Goal: Task Accomplishment & Management: Complete application form

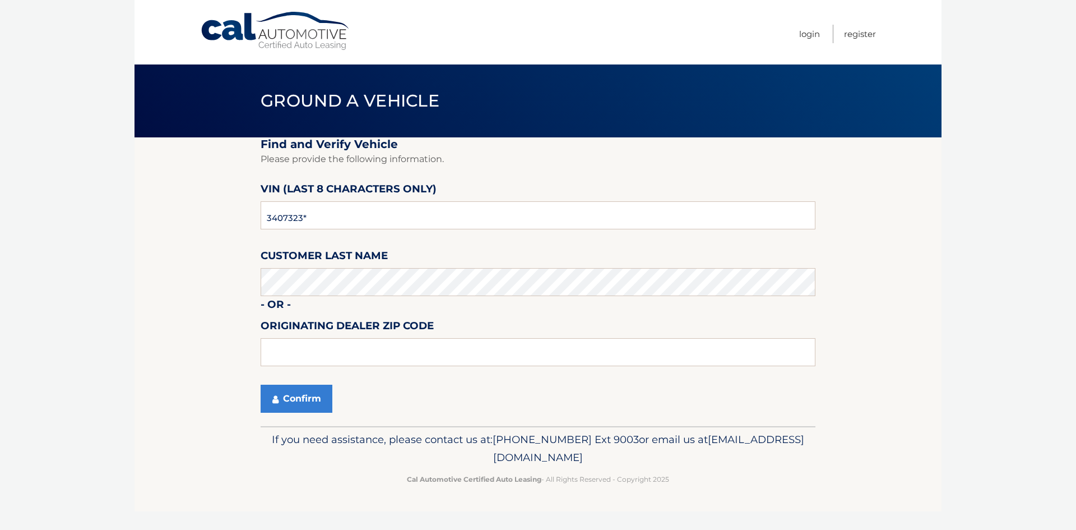
type input "P3407323"
click at [317, 399] on button "Confirm" at bounding box center [297, 399] width 72 height 28
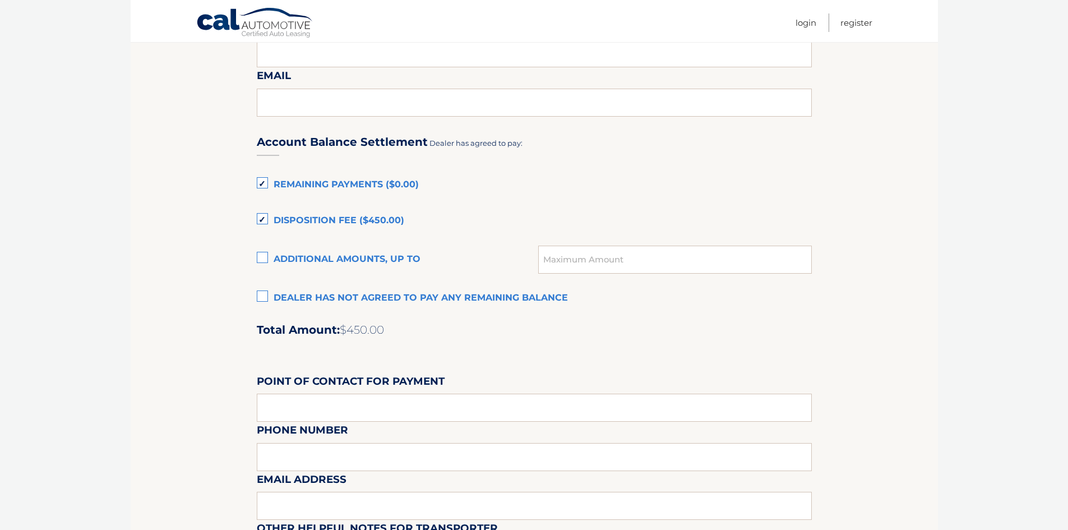
scroll to position [673, 0]
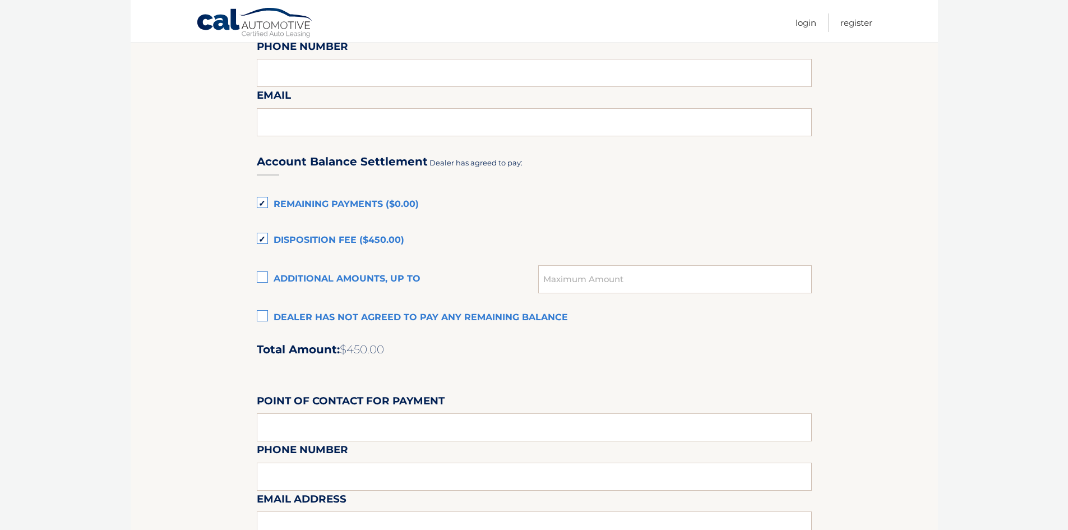
click at [259, 235] on label "Disposition Fee ($450.00)" at bounding box center [534, 240] width 555 height 22
click at [0, 0] on input "Disposition Fee ($450.00)" at bounding box center [0, 0] width 0 height 0
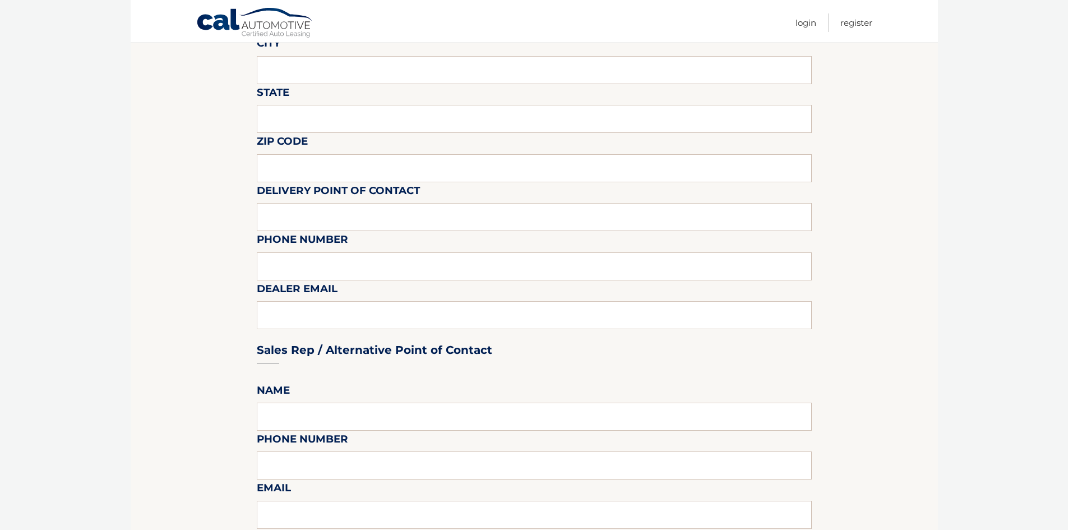
scroll to position [0, 0]
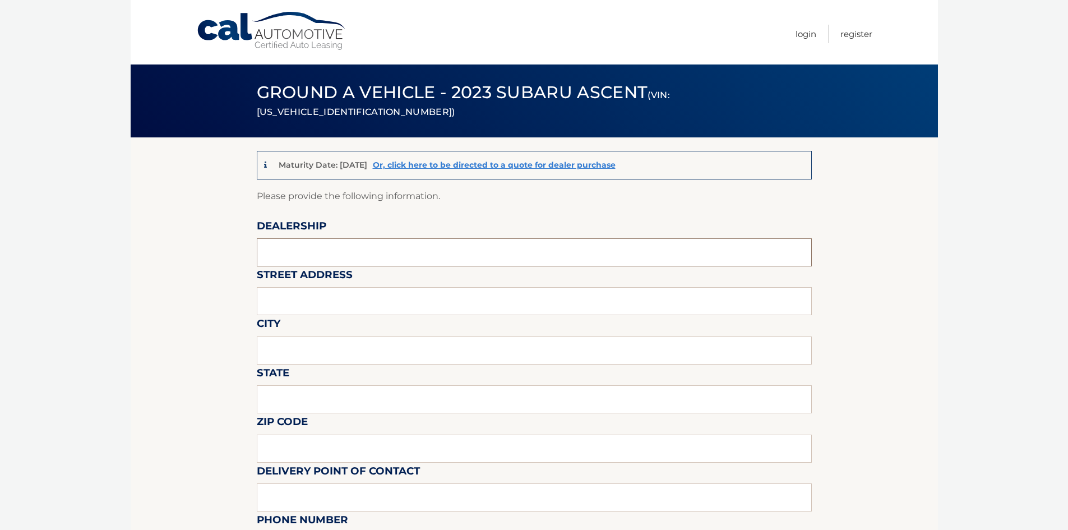
click at [321, 246] on input "text" at bounding box center [534, 252] width 555 height 28
type input "WESTBURY TOYOTA"
click at [311, 308] on input "text" at bounding box center [534, 301] width 555 height 28
type input "[STREET_ADDRESS]"
type input "[GEOGRAPHIC_DATA]"
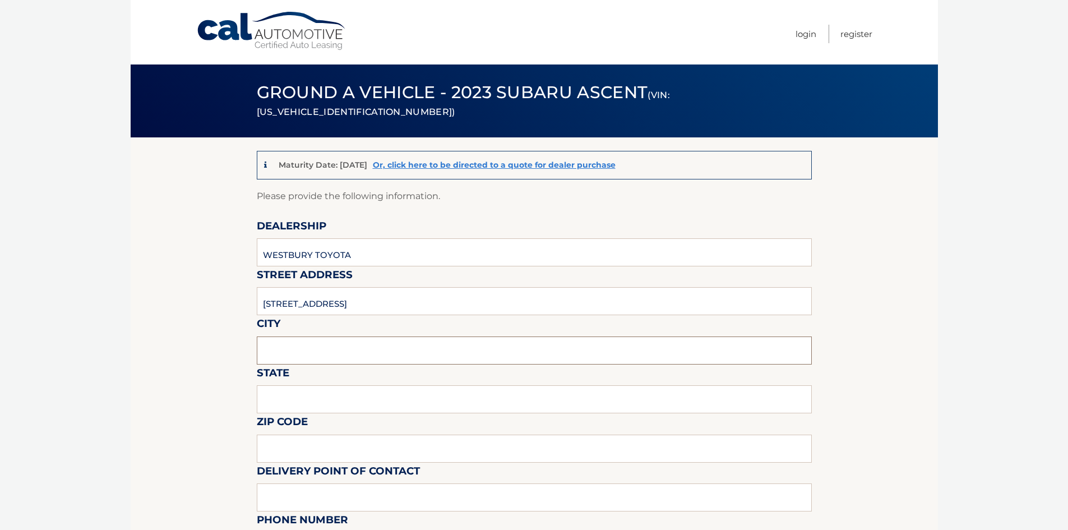
type input "NY"
type input "11590"
type input "RSOUTHARD@WESTBURYTOYOTA.COM"
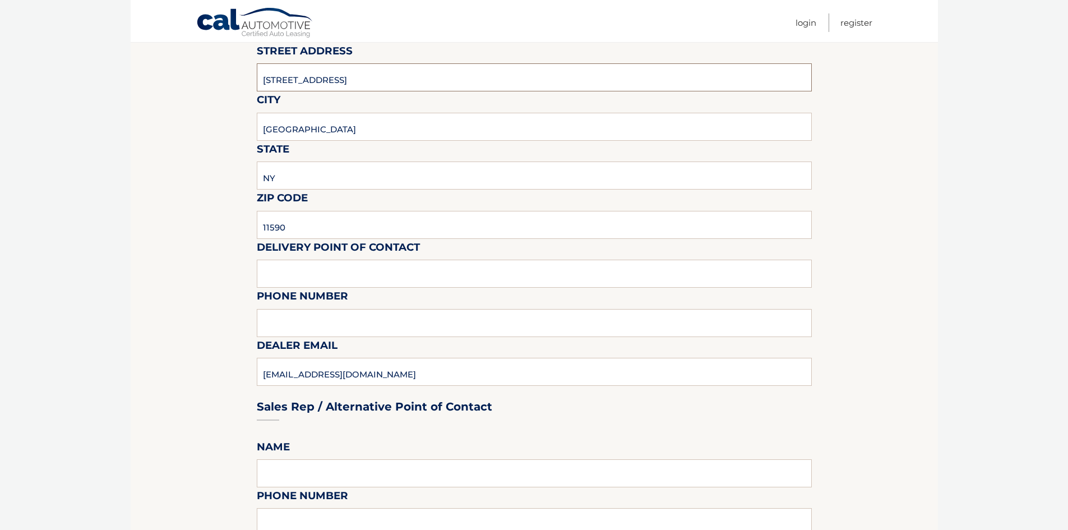
scroll to position [224, 0]
click at [359, 275] on input "text" at bounding box center [534, 273] width 555 height 28
type input "[PERSON_NAME]"
type input "5163050768"
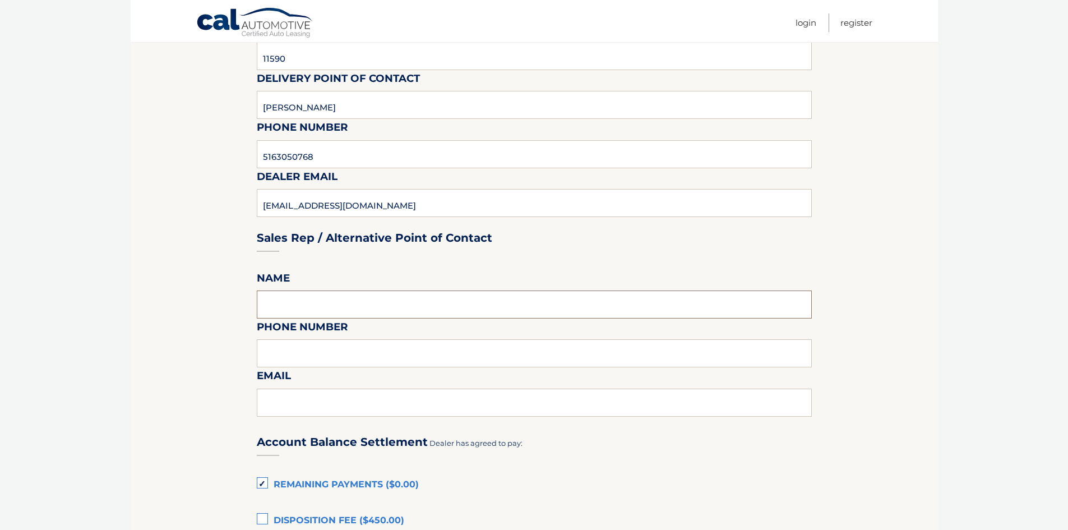
click at [314, 309] on input "text" at bounding box center [534, 304] width 555 height 28
click at [316, 353] on input "text" at bounding box center [534, 353] width 555 height 28
click at [337, 290] on fieldset "Please provide the following information. Dealership WESTBURY TOYOTA Street Add…" at bounding box center [534, 385] width 555 height 1178
drag, startPoint x: 336, startPoint y: 299, endPoint x: 344, endPoint y: 312, distance: 14.6
click at [336, 299] on input "BRA" at bounding box center [534, 304] width 555 height 28
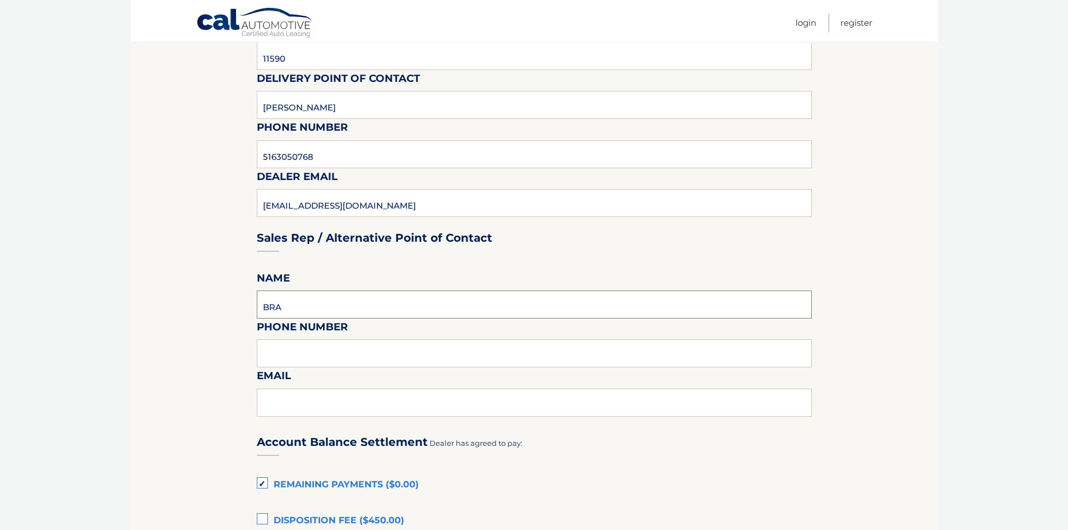
type input "BRANDON VERGARA"
click at [339, 353] on input "text" at bounding box center [534, 353] width 555 height 28
type input "5163333100"
click at [299, 407] on input "text" at bounding box center [534, 402] width 555 height 28
type input "[EMAIL_ADDRESS][DOMAIN_NAME]"
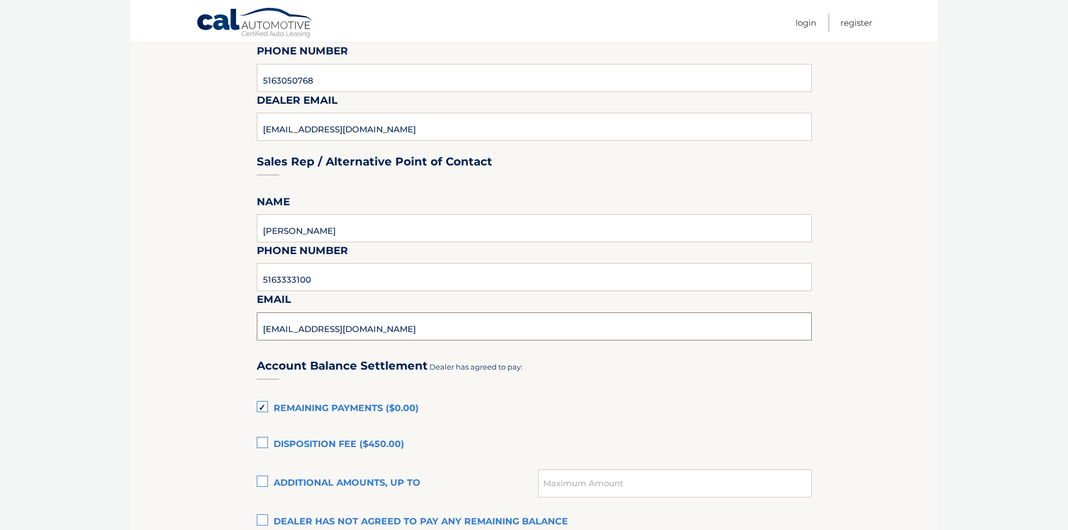
scroll to position [617, 0]
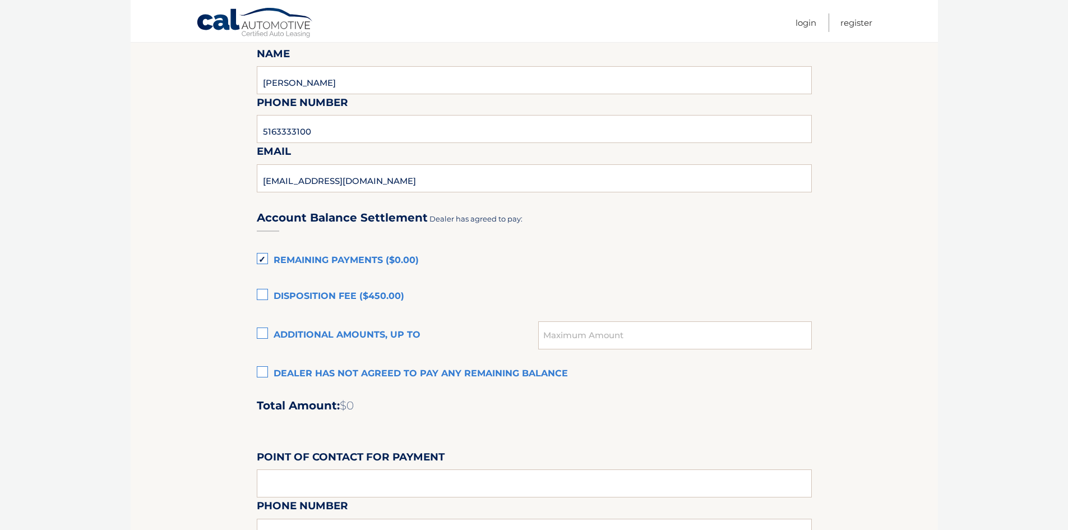
click at [269, 376] on label "Dealer has not agreed to pay any remaining balance" at bounding box center [534, 374] width 555 height 22
click at [0, 0] on input "Dealer has not agreed to pay any remaining balance" at bounding box center [0, 0] width 0 height 0
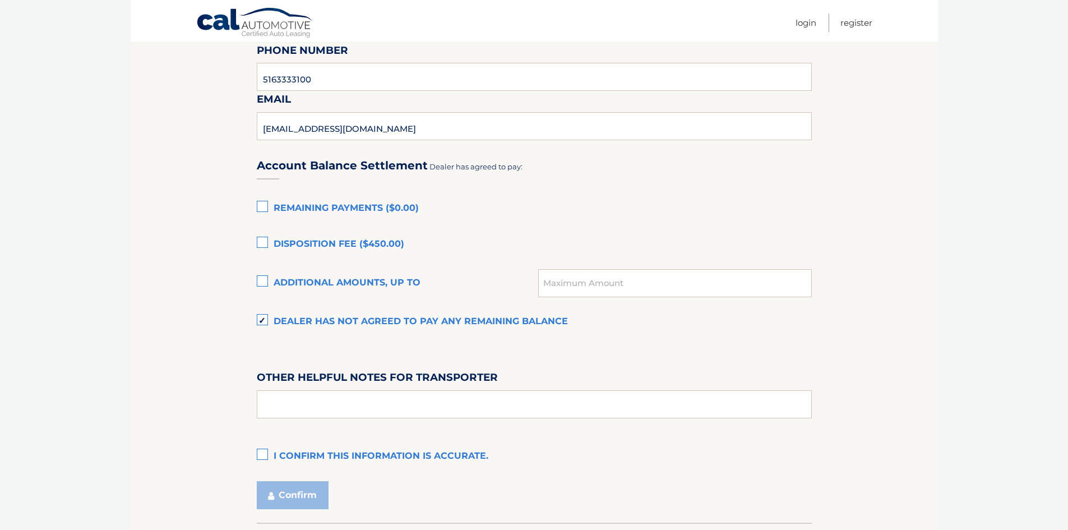
scroll to position [747, 0]
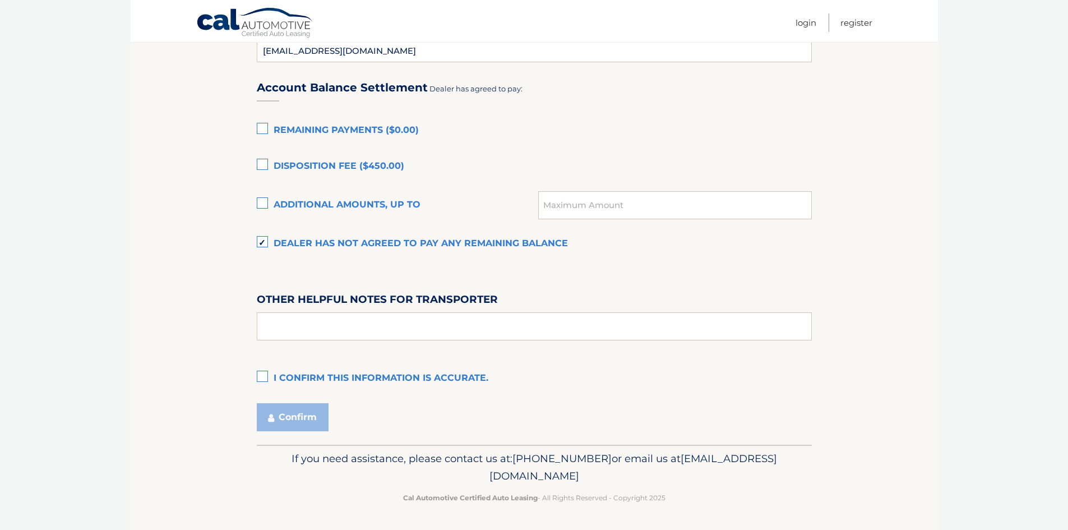
click at [262, 373] on label "I confirm this information is accurate." at bounding box center [534, 378] width 555 height 22
click at [0, 0] on input "I confirm this information is accurate." at bounding box center [0, 0] width 0 height 0
click at [296, 416] on button "Confirm" at bounding box center [293, 417] width 72 height 28
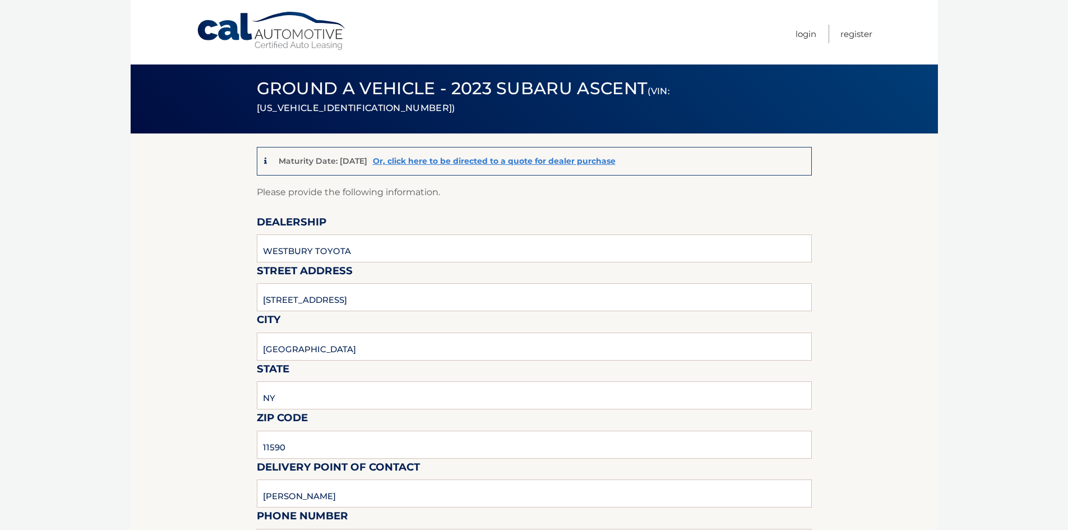
scroll to position [0, 0]
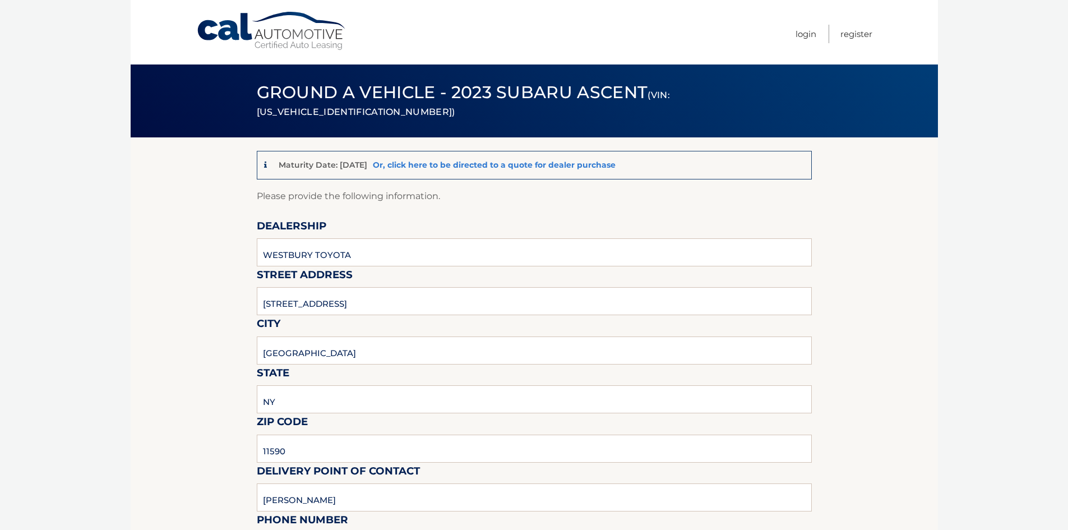
click at [450, 161] on link "Or, click here to be directed to a quote for dealer purchase" at bounding box center [494, 165] width 243 height 10
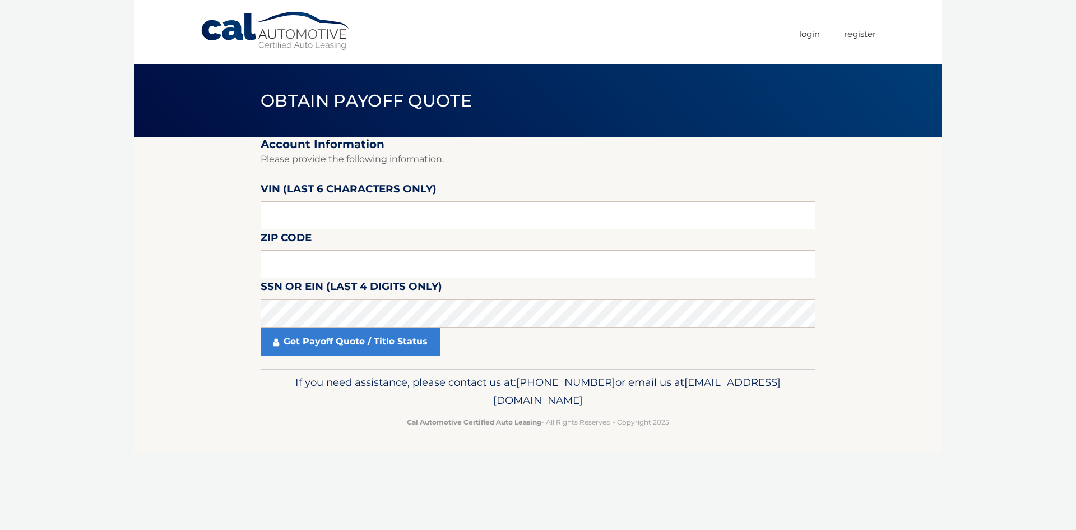
click at [288, 30] on link "Cal Automotive" at bounding box center [275, 31] width 151 height 40
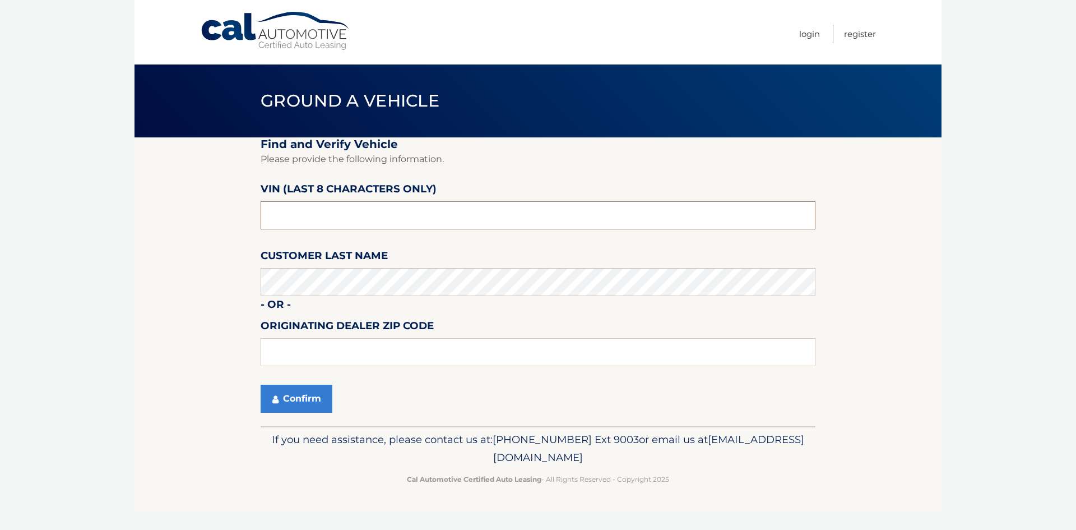
click at [349, 207] on input "text" at bounding box center [538, 215] width 555 height 28
type input "NE053052"
click at [309, 389] on button "Confirm" at bounding box center [297, 399] width 72 height 28
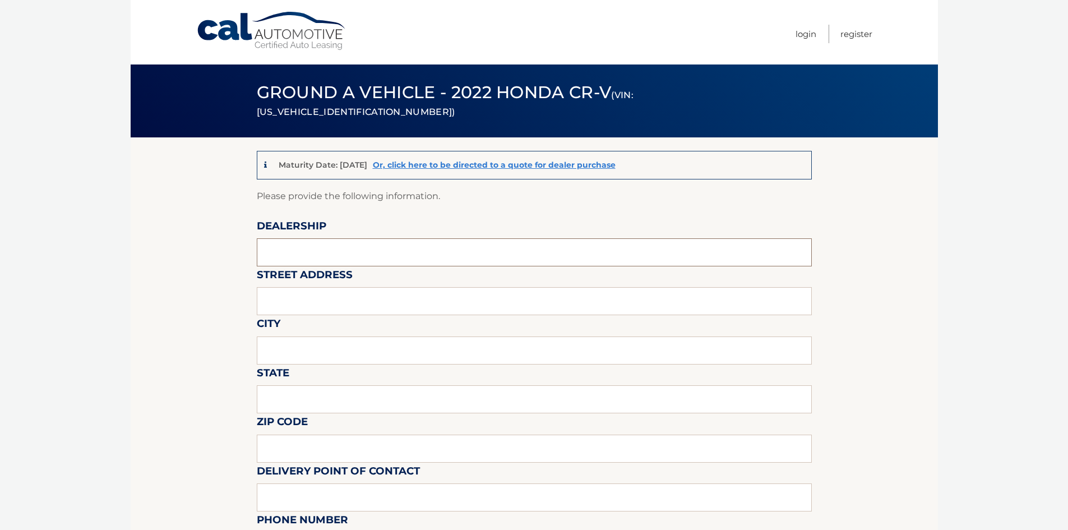
click at [349, 256] on input "text" at bounding box center [534, 252] width 555 height 28
type input "WESTBURY TOYOTA"
click at [341, 301] on input "text" at bounding box center [534, 301] width 555 height 28
type input "[STREET_ADDRESS]"
type input "[GEOGRAPHIC_DATA]"
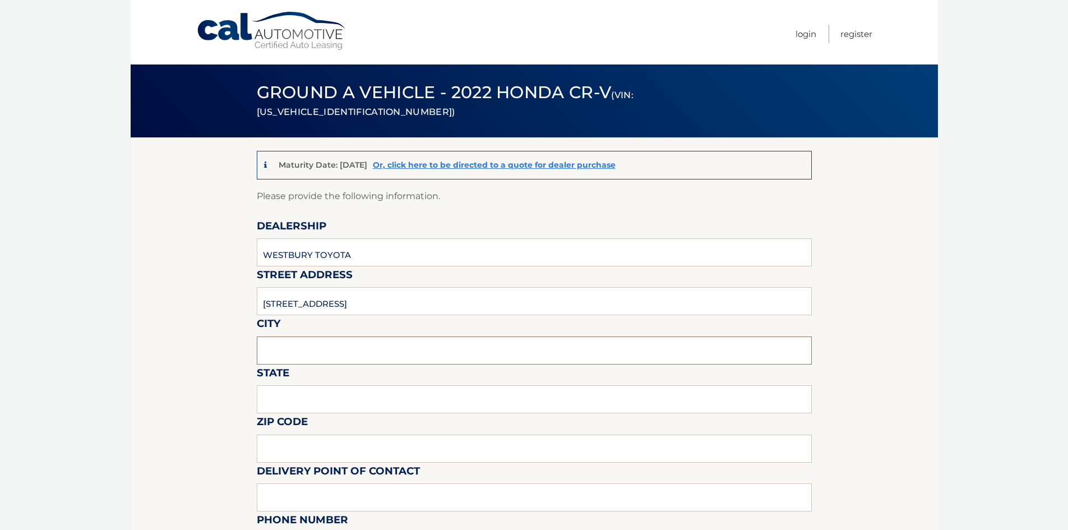
type input "NY"
type input "11590"
type input "[EMAIL_ADDRESS][DOMAIN_NAME]"
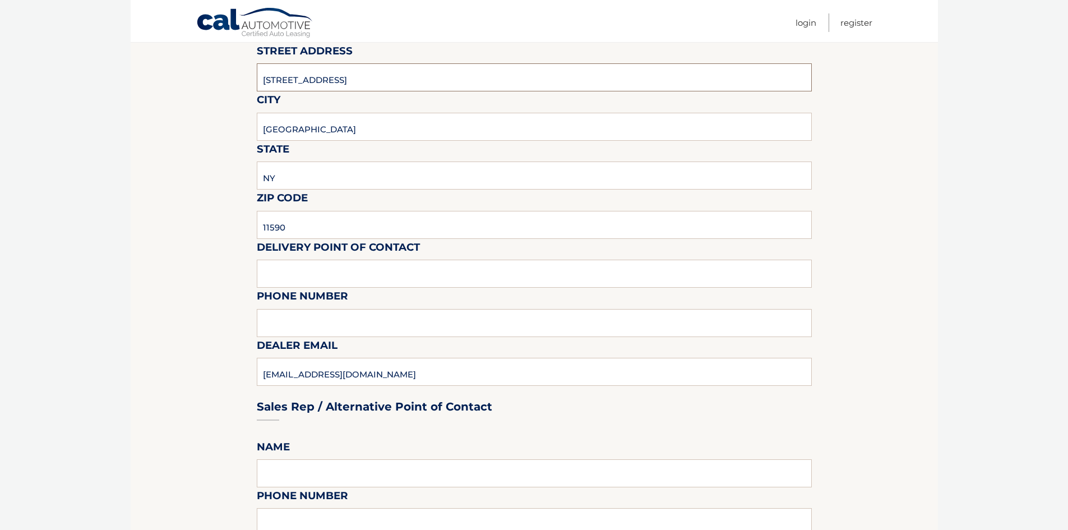
scroll to position [224, 0]
click at [361, 271] on input "text" at bounding box center [534, 273] width 555 height 28
type input "[PERSON_NAME]"
type input "5163050768"
click at [302, 277] on input "[PERSON_NAME]" at bounding box center [534, 273] width 555 height 28
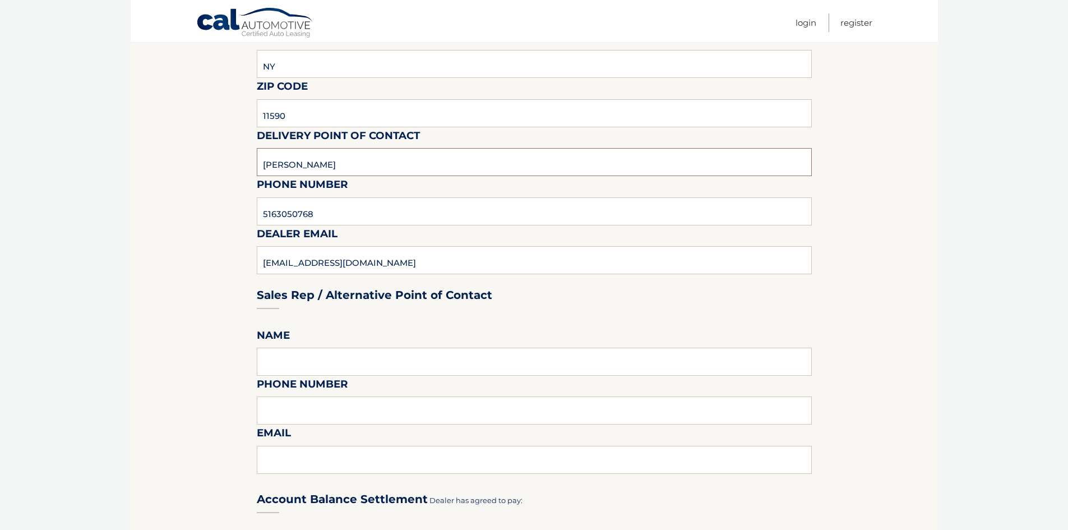
scroll to position [336, 0]
type input "[PERSON_NAME]"
click at [342, 360] on input "text" at bounding box center [534, 360] width 555 height 28
type input "BRANDON VERGARA"
click at [338, 410] on input "text" at bounding box center [534, 409] width 555 height 28
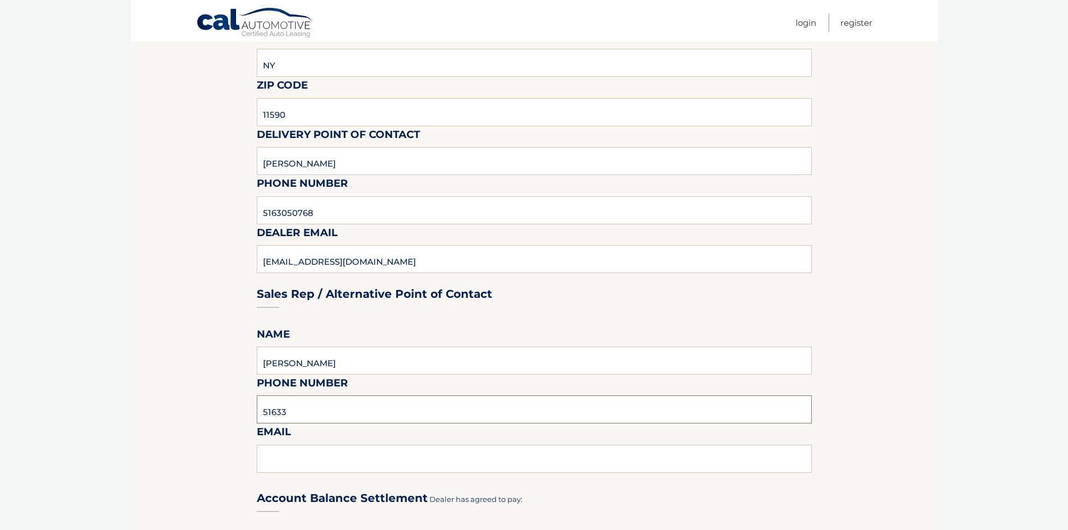
type input "5163333100"
click at [324, 457] on input "text" at bounding box center [534, 459] width 555 height 28
type input "BVERGARA@WESTBURYTOYOTA.COM"
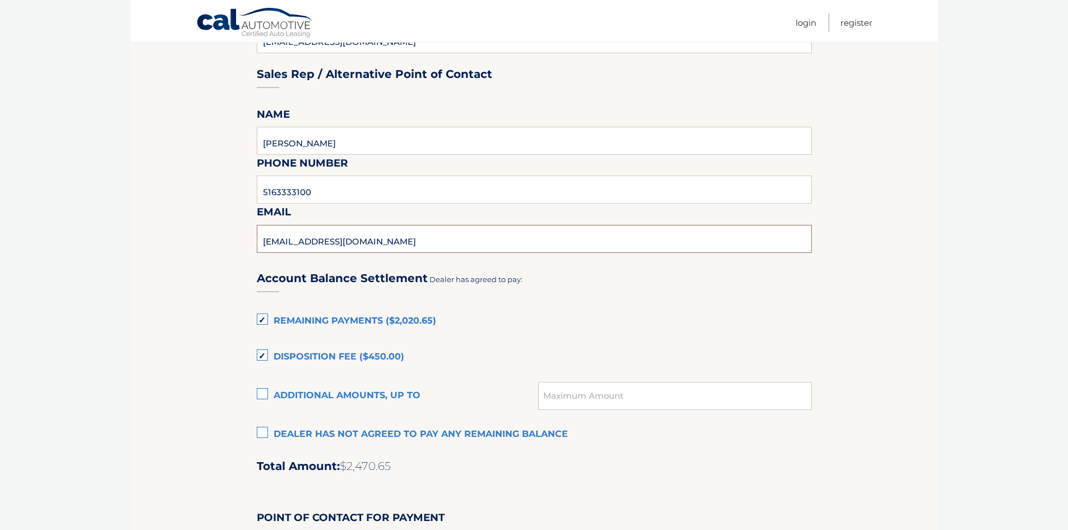
scroll to position [673, 0]
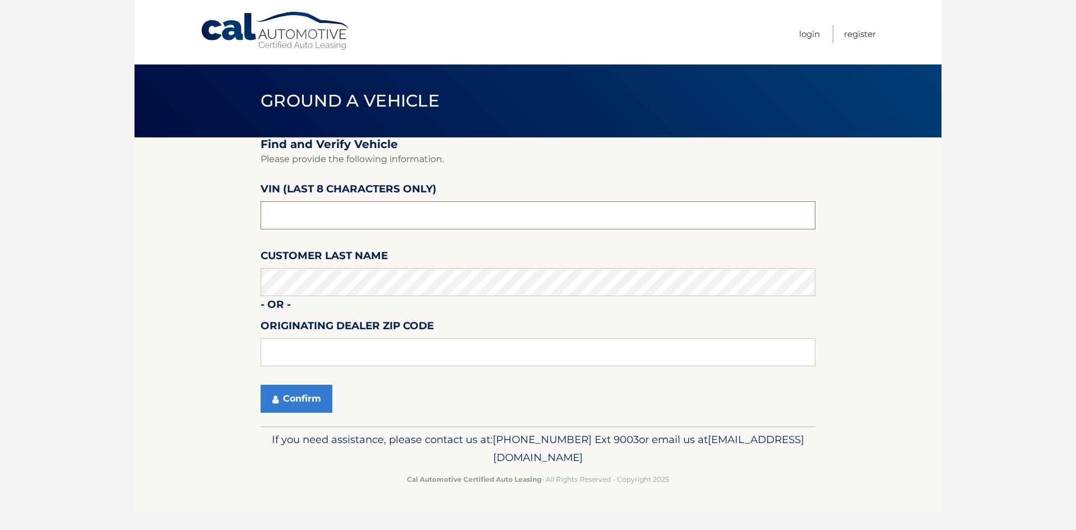
click at [293, 211] on input "text" at bounding box center [538, 215] width 555 height 28
type input "NU427095"
click at [330, 399] on button "Confirm" at bounding box center [297, 399] width 72 height 28
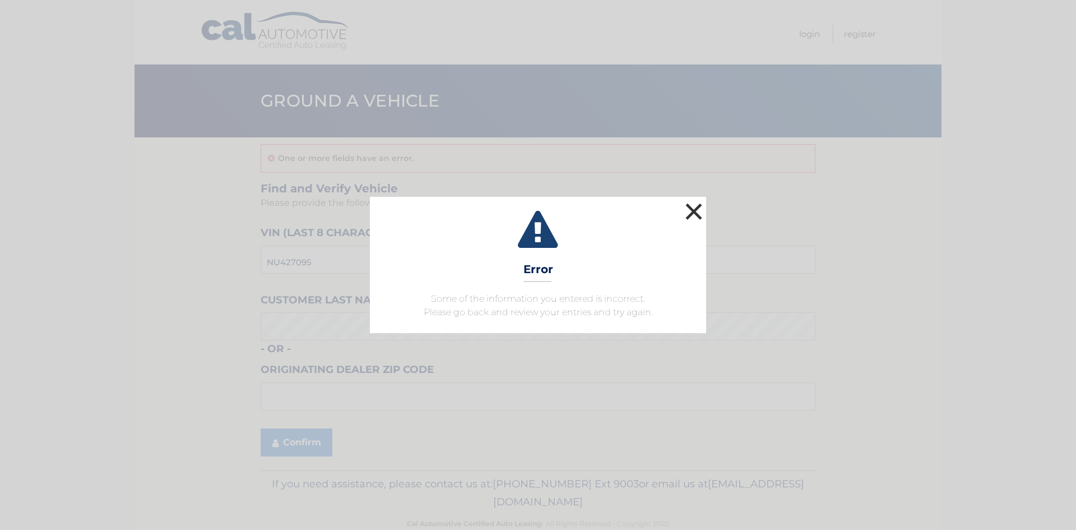
click at [696, 211] on button "×" at bounding box center [694, 211] width 22 height 22
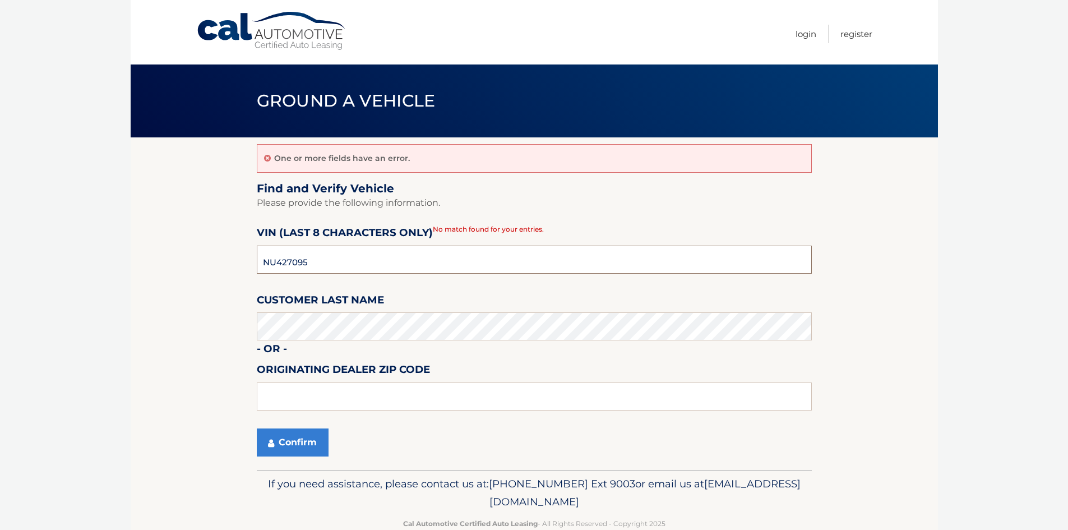
click at [363, 266] on input "NU427095" at bounding box center [534, 260] width 555 height 28
type input "NU472095"
click at [301, 453] on button "Confirm" at bounding box center [293, 442] width 72 height 28
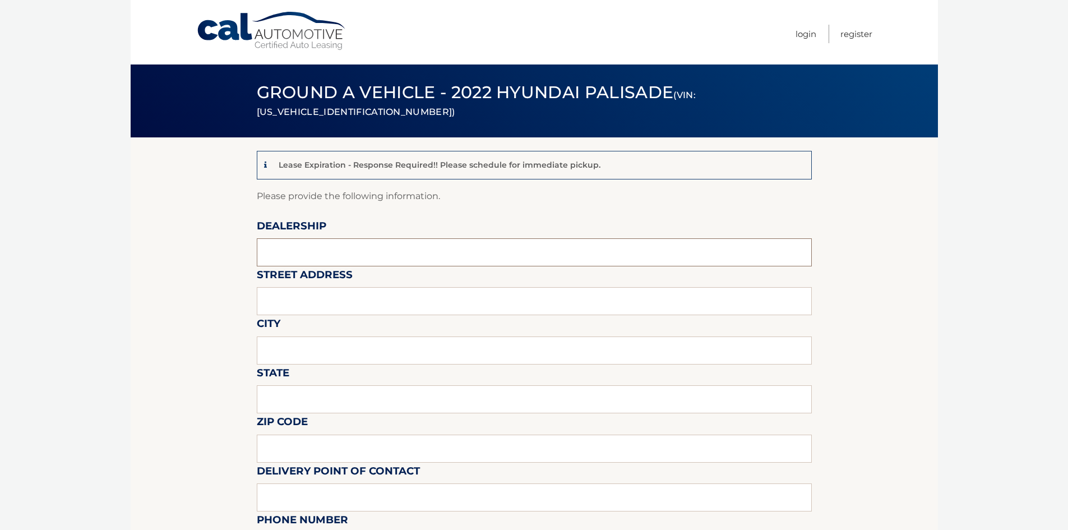
click at [302, 252] on input "text" at bounding box center [534, 252] width 555 height 28
type input "WESTBURY TOYOTA"
click at [318, 300] on input "text" at bounding box center [534, 301] width 555 height 28
type input "[STREET_ADDRESS]"
type input "[GEOGRAPHIC_DATA]"
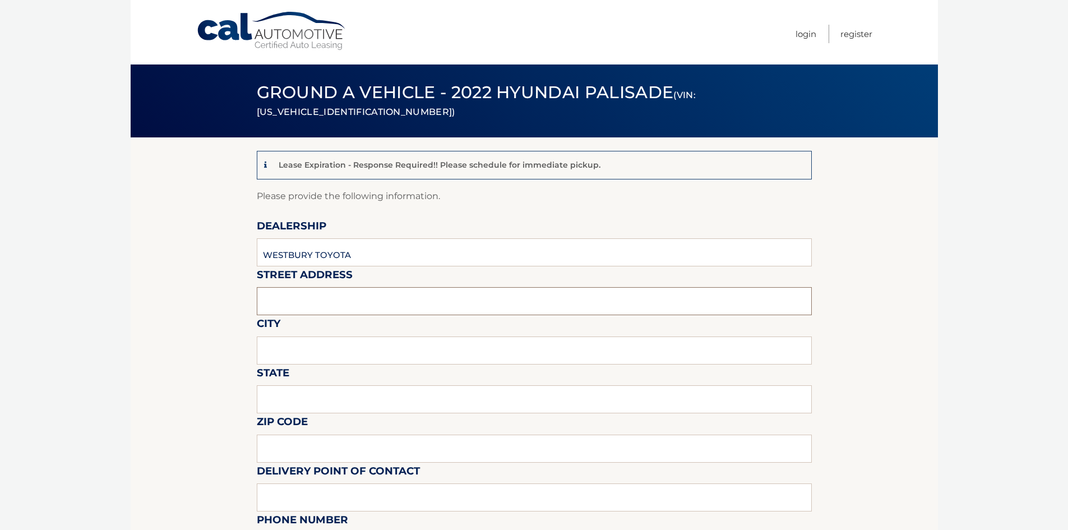
type input "NY"
type input "11590"
type input "RSOUTHARD@WESTBURYTOYOTA.COM"
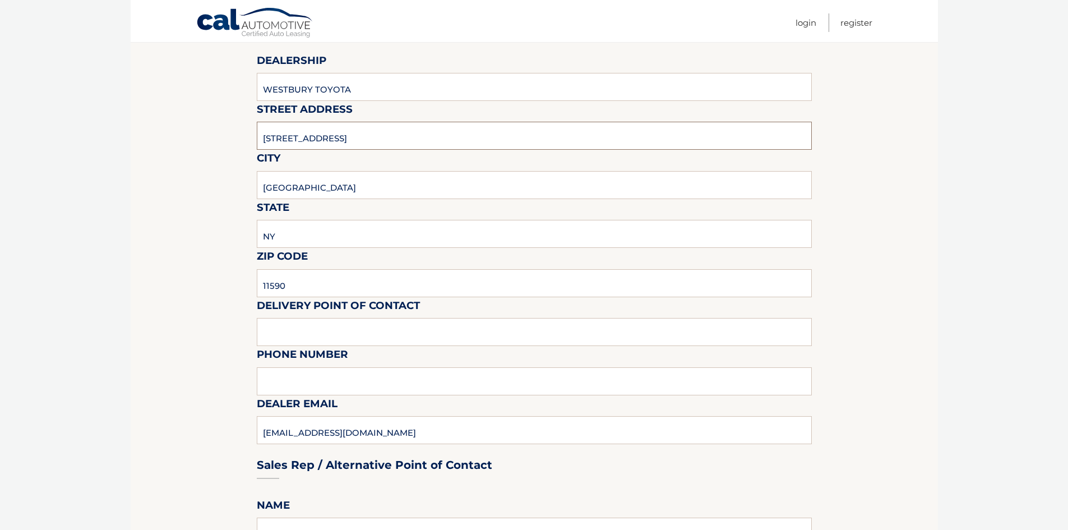
scroll to position [168, 0]
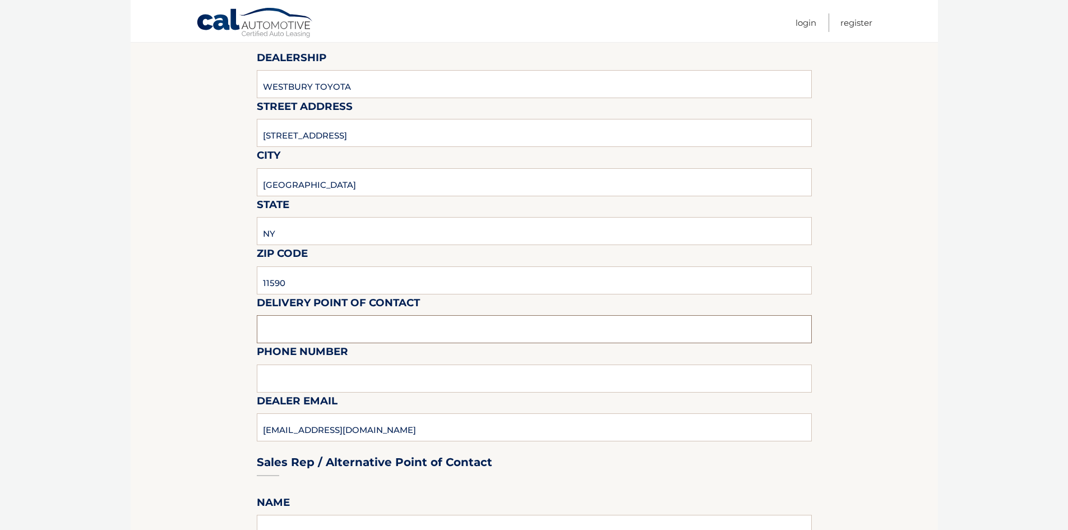
click at [330, 331] on input "text" at bounding box center [534, 329] width 555 height 28
type input "ROBERT J SOUTHARD"
type input "5163050768"
click at [311, 337] on input "ROBERT J SOUTHARD" at bounding box center [534, 329] width 555 height 28
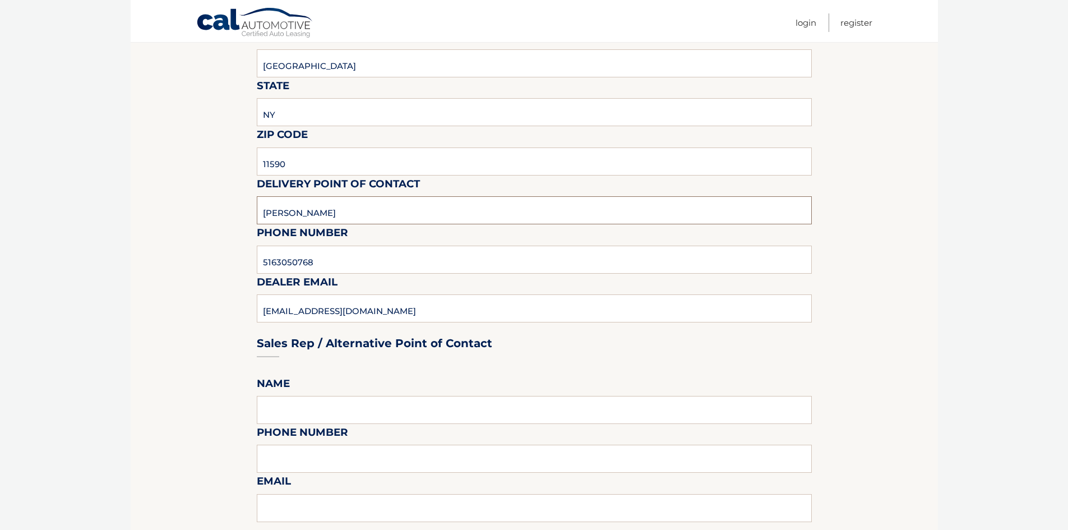
scroll to position [392, 0]
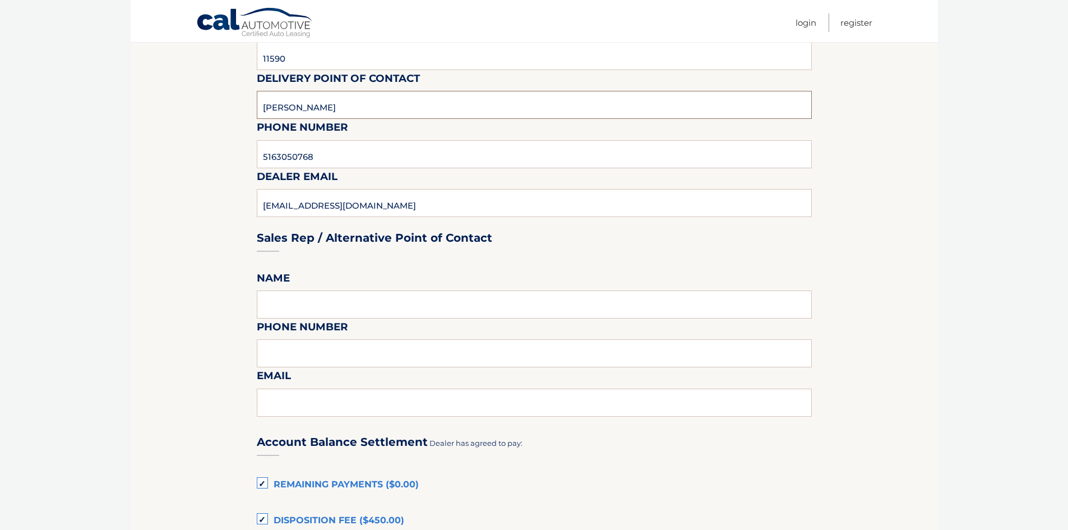
type input "[PERSON_NAME]"
click at [302, 306] on input "text" at bounding box center [534, 304] width 555 height 28
type input "BRANDON VERGARA"
click at [328, 350] on input "text" at bounding box center [534, 353] width 555 height 28
type input "5163333100"
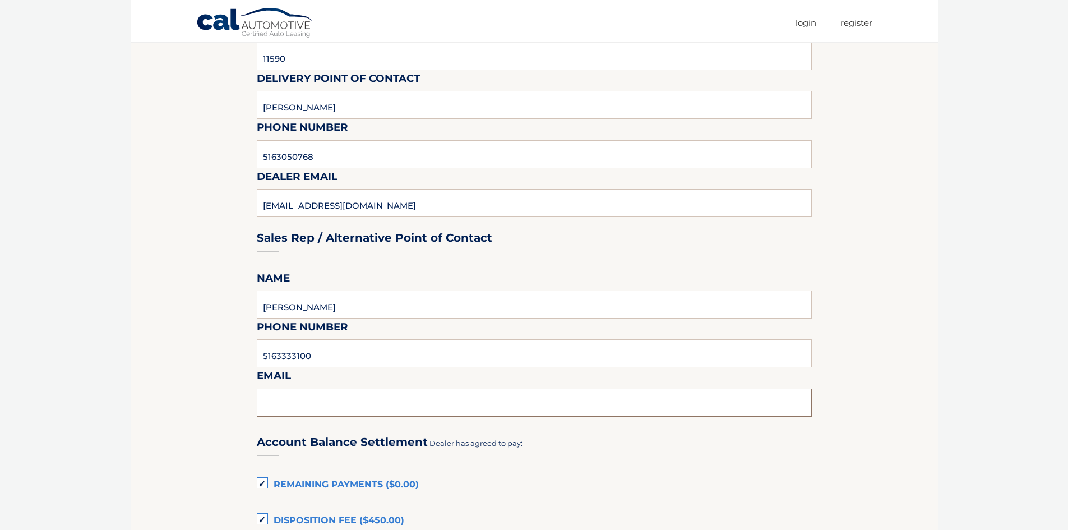
click at [318, 407] on input "text" at bounding box center [534, 402] width 555 height 28
type input "BVERGARA@WESTBURYTOYOTA.COM"
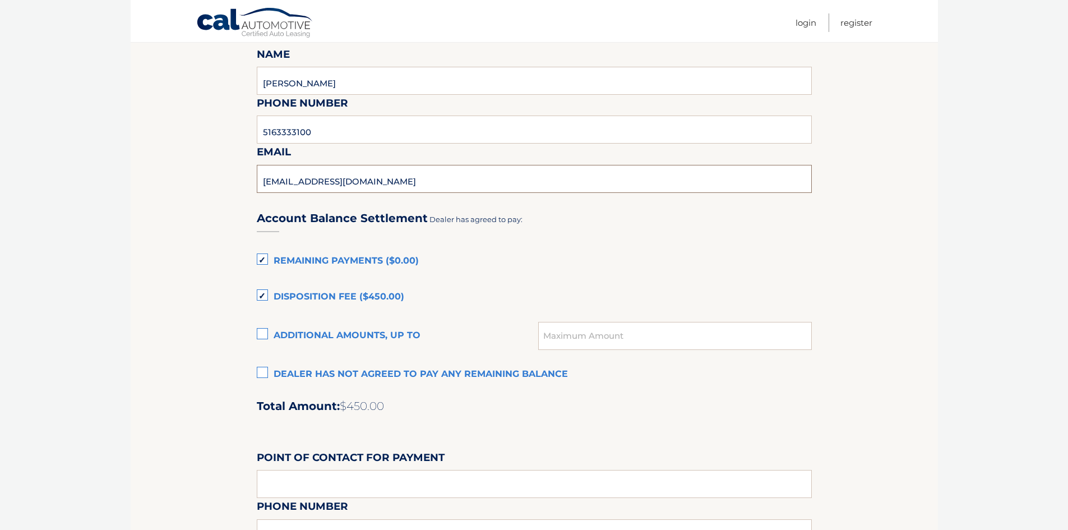
scroll to position [617, 0]
click at [267, 371] on label "Dealer has not agreed to pay any remaining balance" at bounding box center [534, 374] width 555 height 22
click at [0, 0] on input "Dealer has not agreed to pay any remaining balance" at bounding box center [0, 0] width 0 height 0
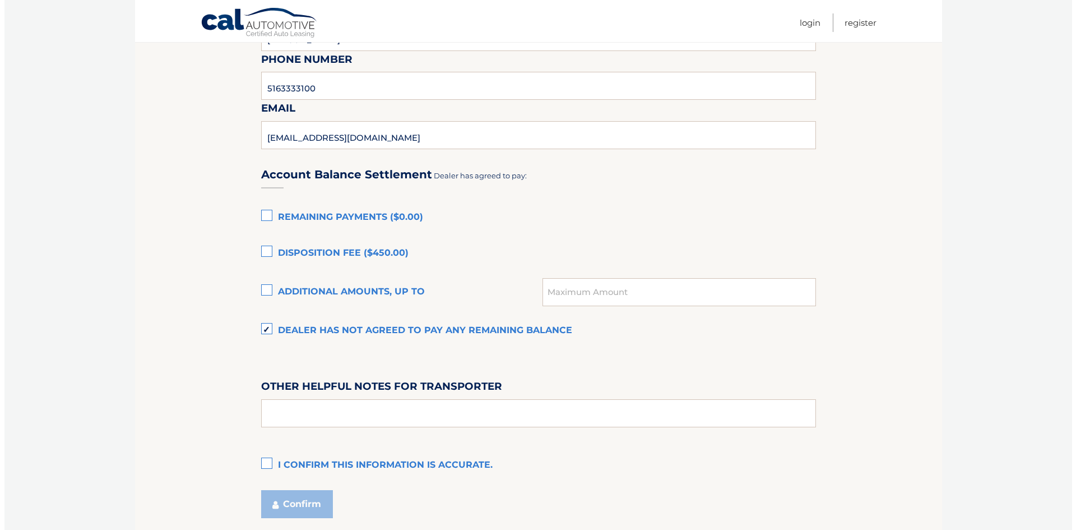
scroll to position [747, 0]
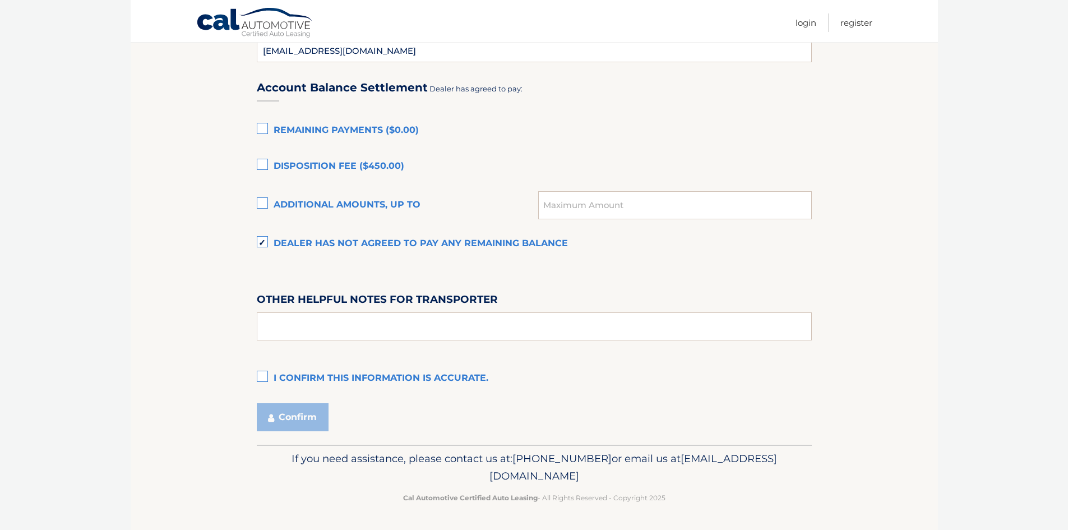
click at [266, 382] on label "I confirm this information is accurate." at bounding box center [534, 378] width 555 height 22
click at [0, 0] on input "I confirm this information is accurate." at bounding box center [0, 0] width 0 height 0
click at [279, 417] on button "Confirm" at bounding box center [293, 417] width 72 height 28
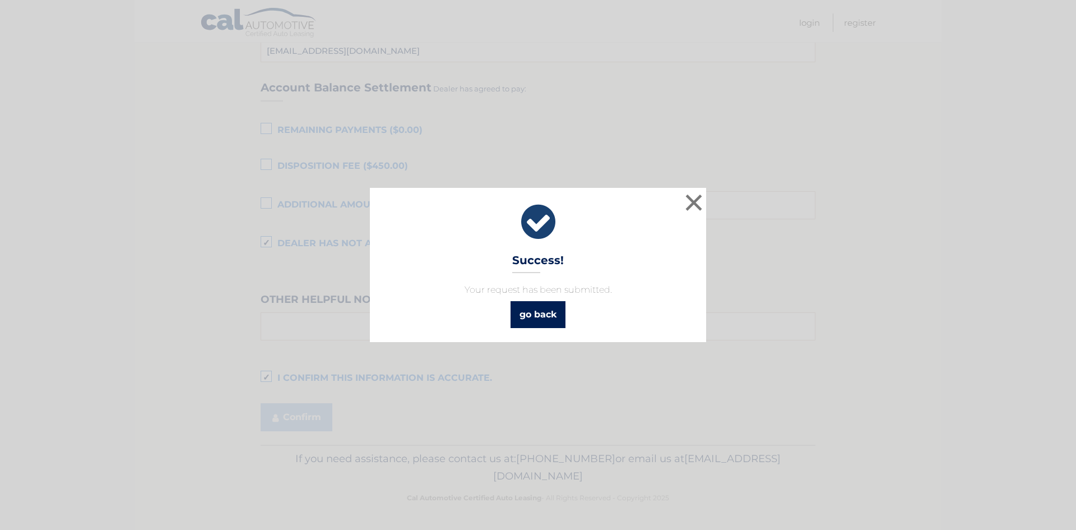
click at [531, 320] on link "go back" at bounding box center [538, 314] width 55 height 27
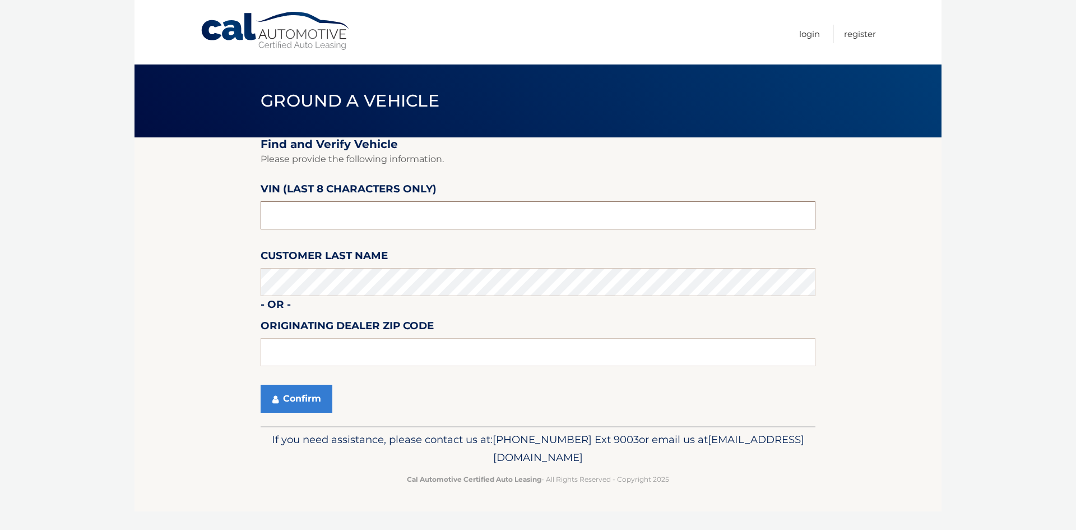
click at [418, 214] on input "text" at bounding box center [538, 215] width 555 height 28
type input "NE053052"
click at [316, 393] on button "Confirm" at bounding box center [297, 399] width 72 height 28
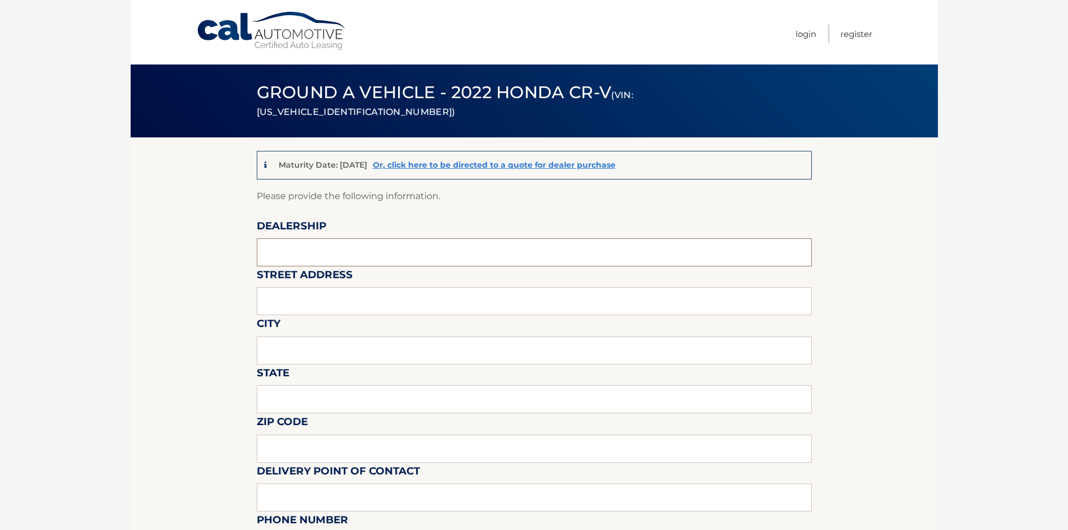
click at [322, 251] on input "text" at bounding box center [534, 252] width 555 height 28
type input "WESTBURY TOYOTA"
click at [327, 295] on input "text" at bounding box center [534, 301] width 555 height 28
type input "1121 OLD COUNTRY RD"
type input "WESTBURY"
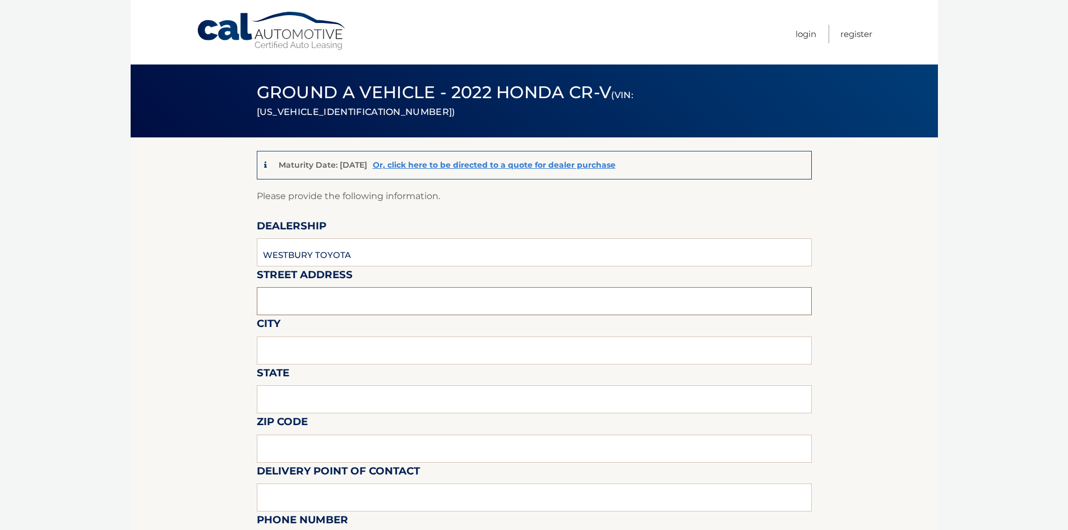
type input "NY"
type input "11590"
type input "RSOUTHARD@WESTBURYTOYOTA.COM"
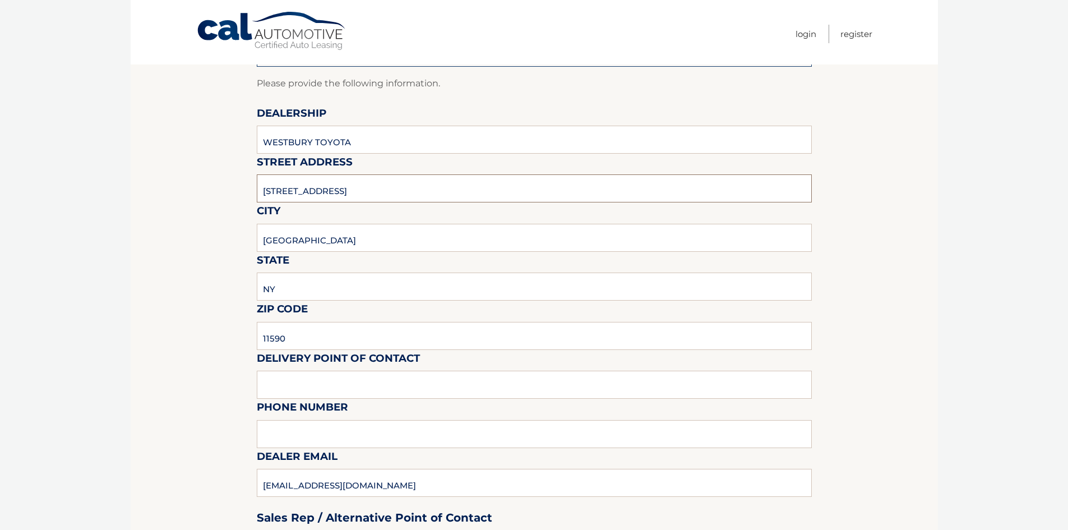
scroll to position [280, 0]
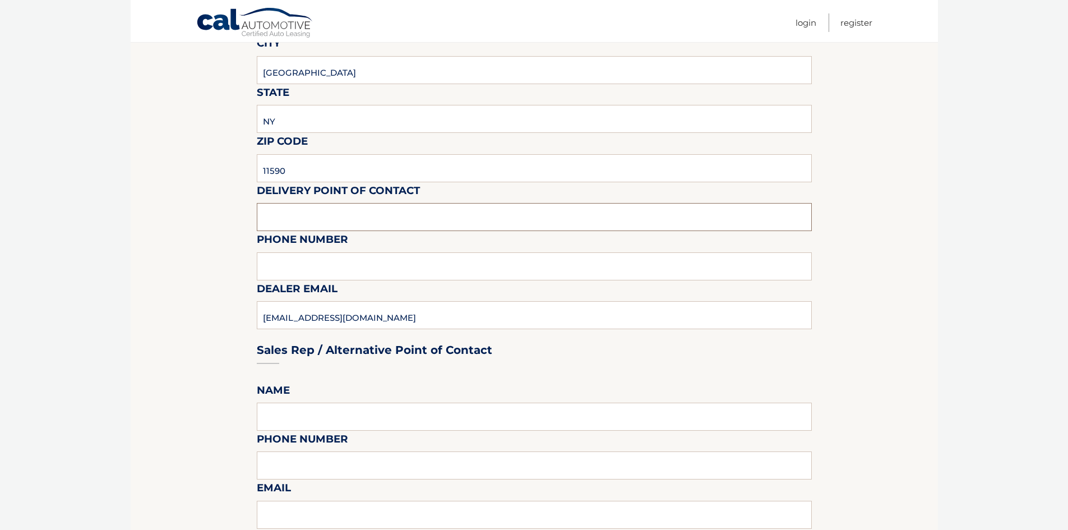
click at [326, 216] on input "text" at bounding box center [534, 217] width 555 height 28
type input "ROBERT J SOUTHARD"
type input "5163050768"
click at [301, 225] on input "ROBERT J SOUTHARD" at bounding box center [534, 217] width 555 height 28
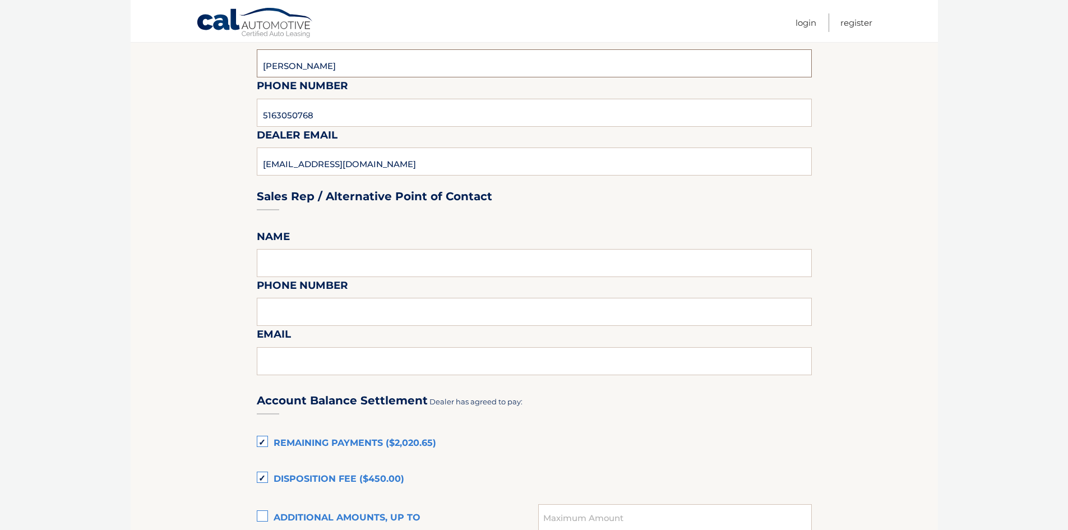
scroll to position [448, 0]
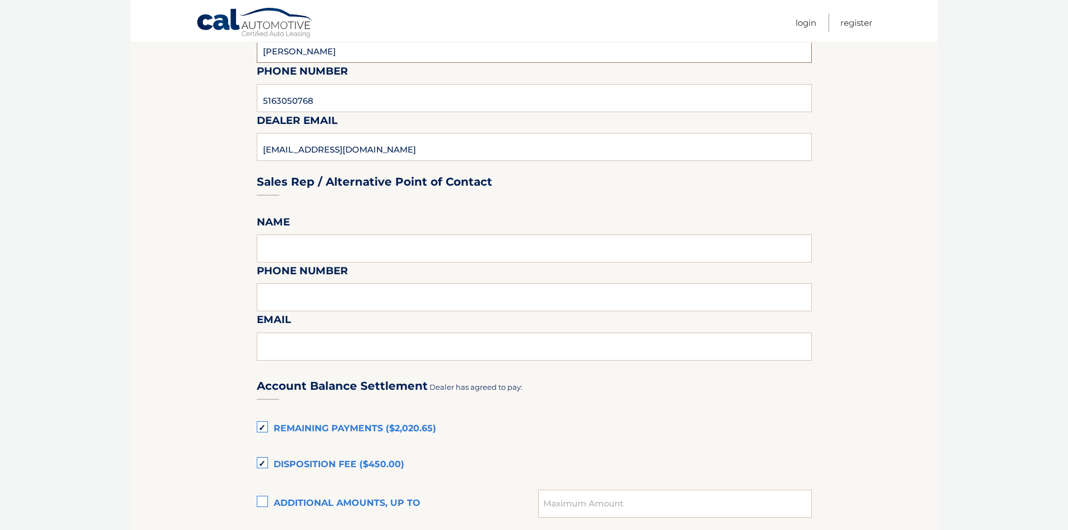
type input "ROBERT SOUTHARD"
click at [323, 239] on input "text" at bounding box center [534, 248] width 555 height 28
type input "V"
type input "BRANDON VERGARA"
click at [327, 300] on input "text" at bounding box center [534, 297] width 555 height 28
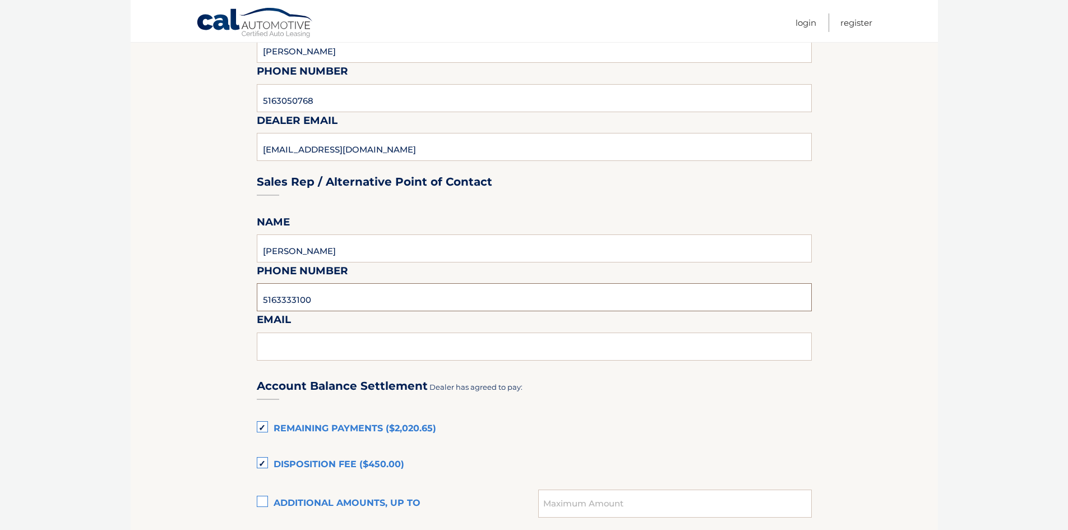
type input "5163333100"
type input "BVERGARA@WESTBURYTOYOTA.COM"
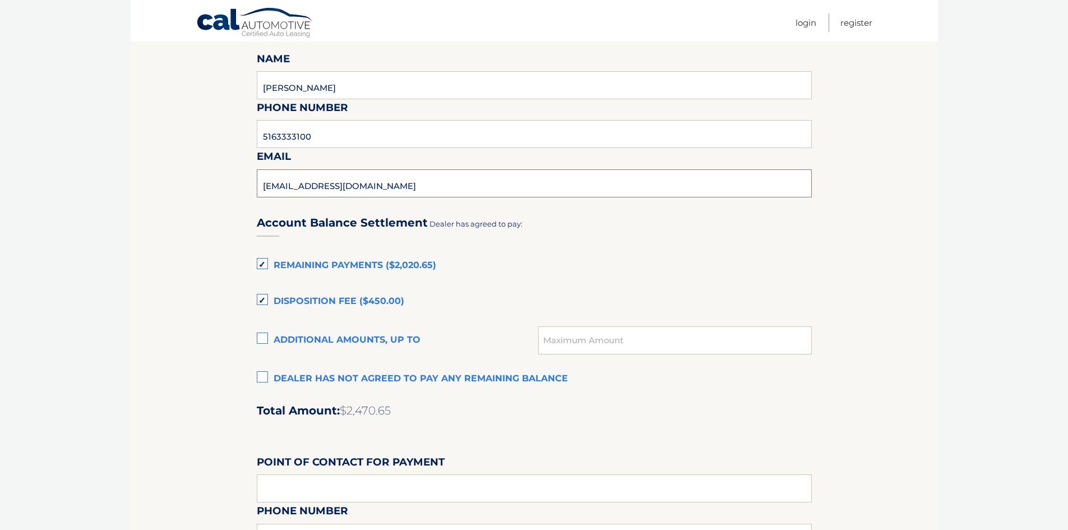
scroll to position [617, 0]
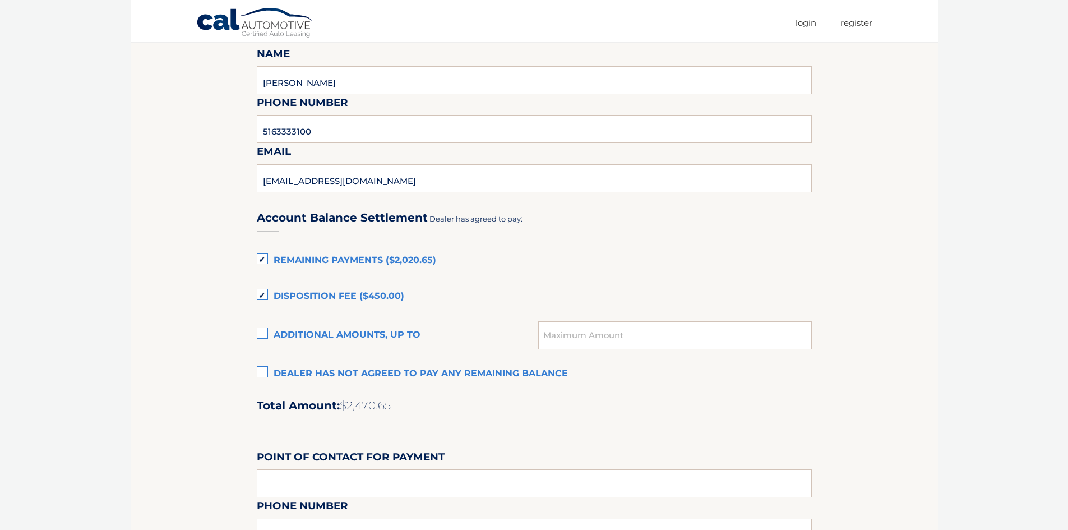
click at [263, 333] on label "Additional amounts, up to" at bounding box center [398, 335] width 282 height 22
click at [0, 0] on input "Additional amounts, up to" at bounding box center [0, 0] width 0 height 0
click at [265, 286] on label "Disposition Fee ($450.00)" at bounding box center [534, 296] width 555 height 22
click at [0, 0] on input "Disposition Fee ($450.00)" at bounding box center [0, 0] width 0 height 0
click at [262, 270] on label "Remaining Payments ($2,020.65)" at bounding box center [534, 260] width 555 height 22
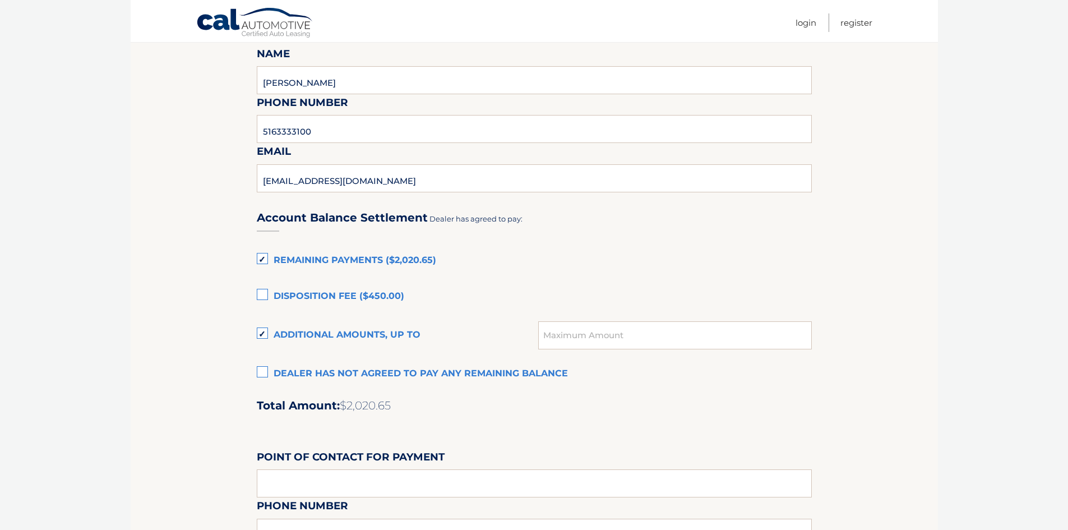
click at [0, 0] on input "Remaining Payments ($2,020.65)" at bounding box center [0, 0] width 0 height 0
click at [612, 336] on input "text" at bounding box center [674, 335] width 273 height 28
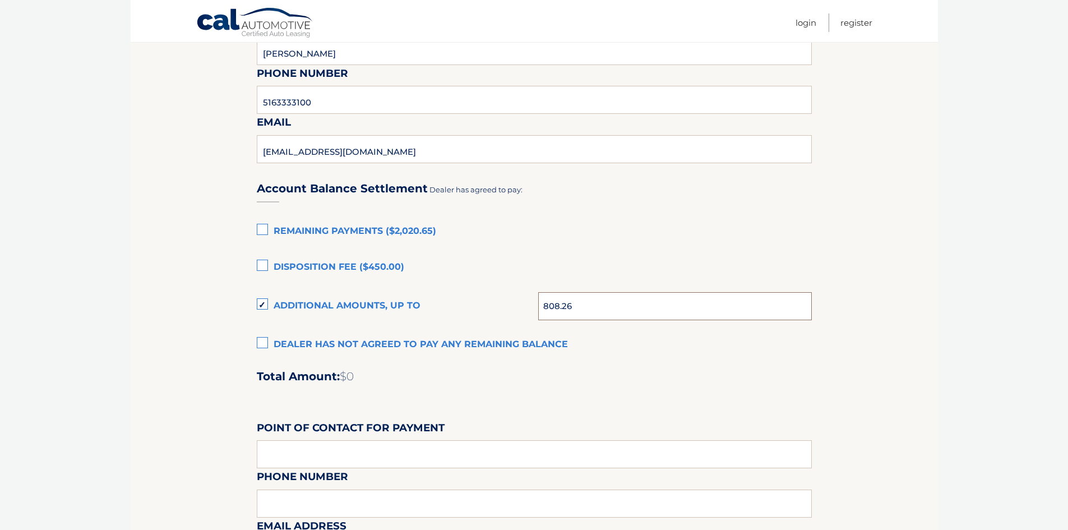
scroll to position [673, 0]
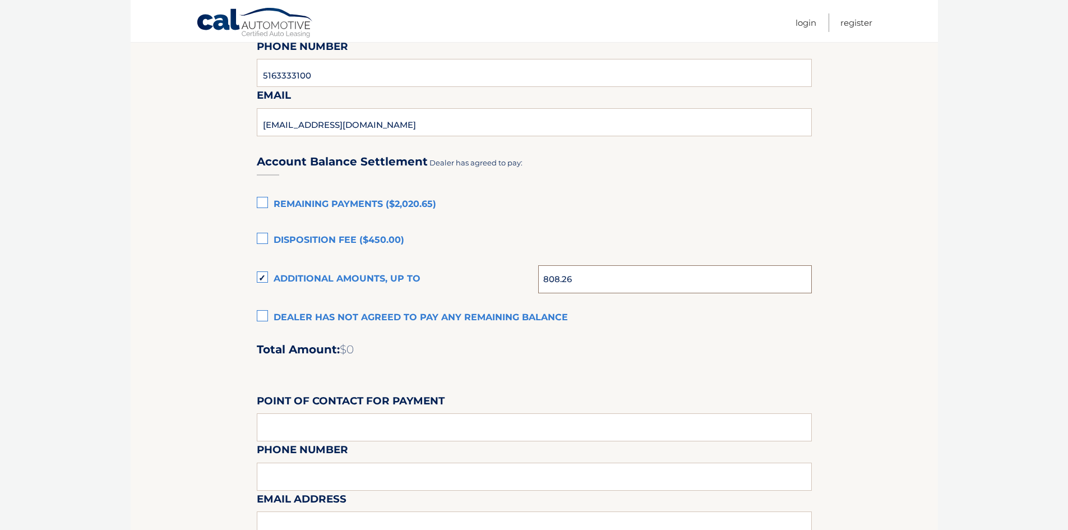
type input "808.26"
click at [591, 352] on h2 "Total Amount: $808.26" at bounding box center [534, 349] width 555 height 14
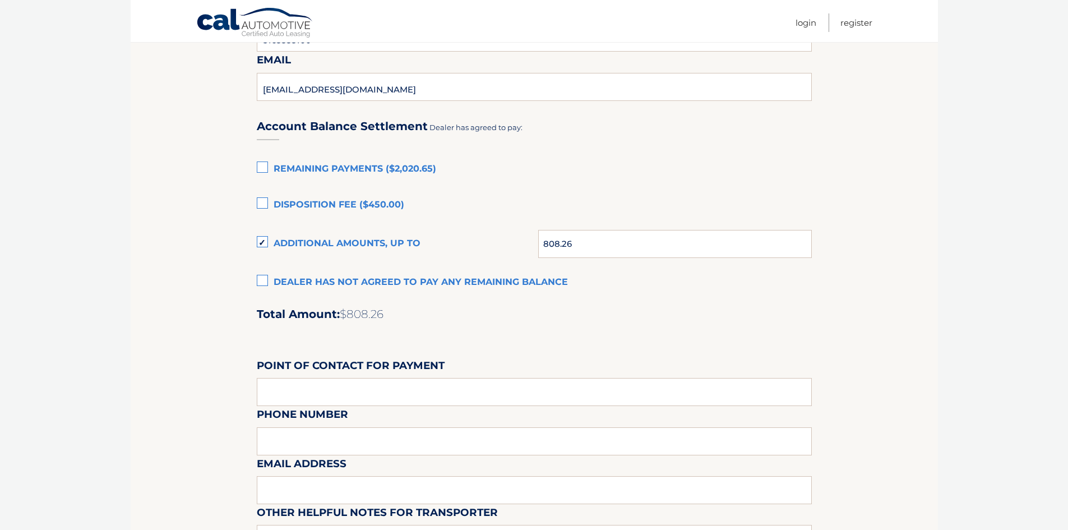
scroll to position [785, 0]
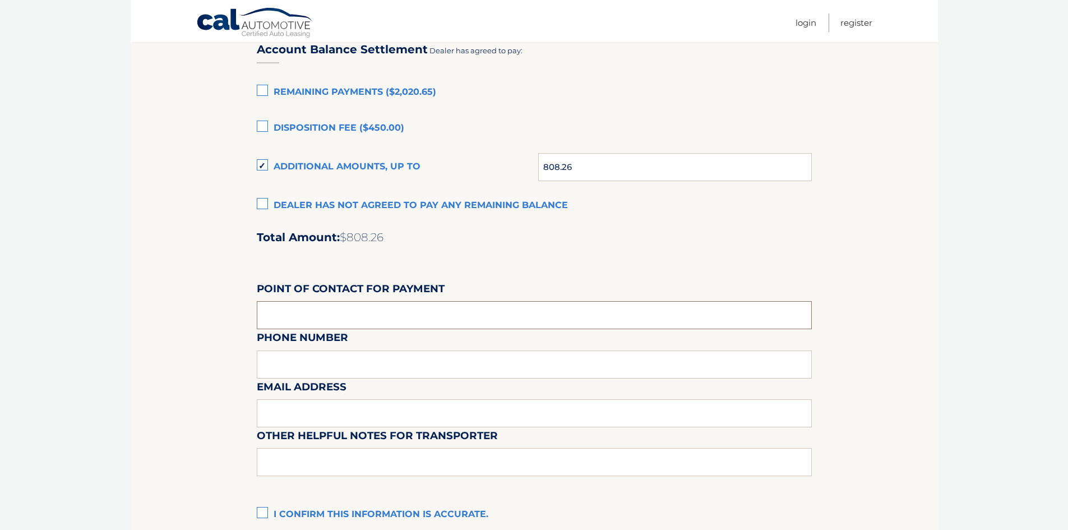
click at [350, 308] on input "text" at bounding box center [534, 315] width 555 height 28
type input "BRANDON VERGARA"
click at [337, 362] on div "Email Address" at bounding box center [534, 353] width 555 height 49
type input "bvergara@westburytoyota.com"
click at [349, 462] on input "text" at bounding box center [534, 462] width 555 height 28
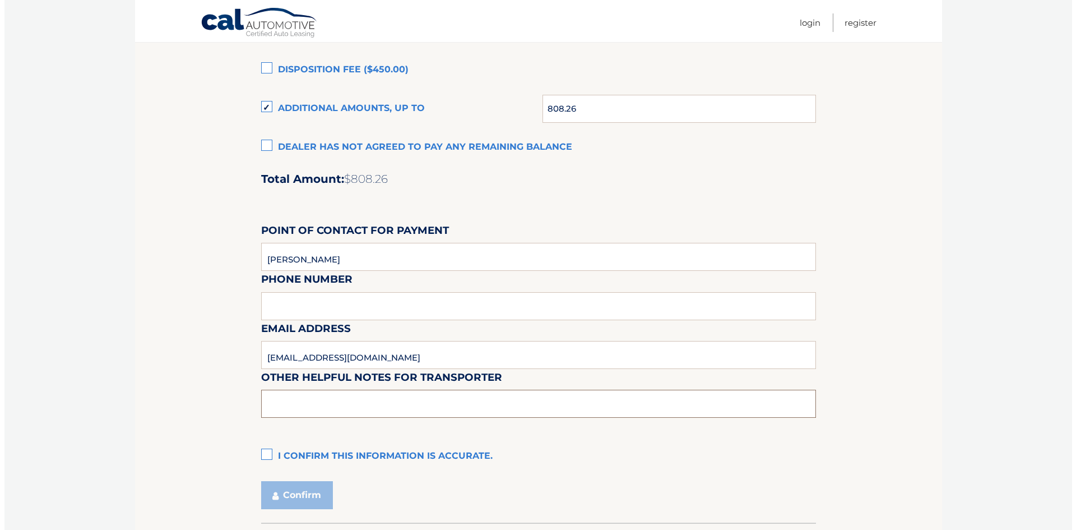
scroll to position [897, 0]
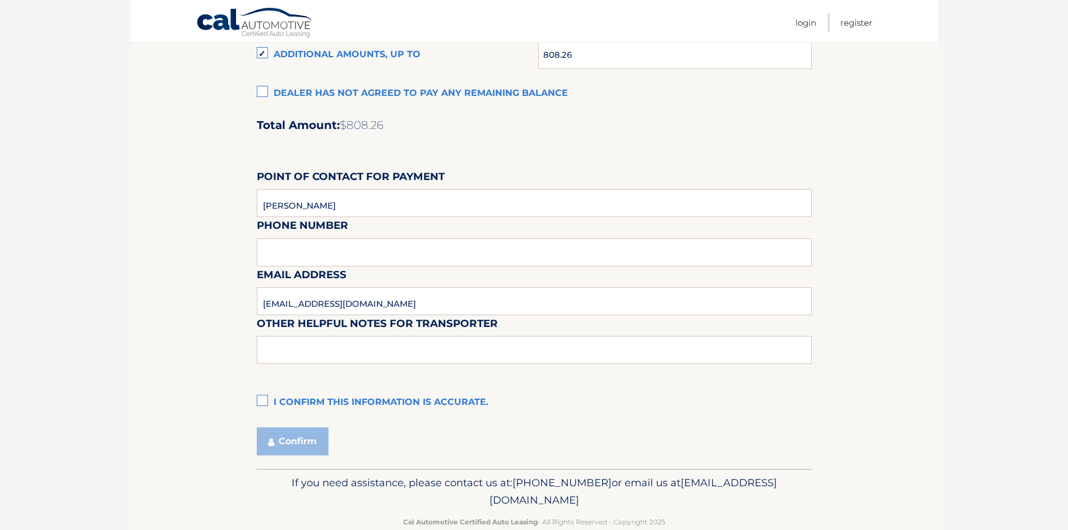
click at [267, 400] on label "I confirm this information is accurate." at bounding box center [534, 402] width 555 height 22
click at [0, 0] on input "I confirm this information is accurate." at bounding box center [0, 0] width 0 height 0
click at [286, 443] on button "Confirm" at bounding box center [293, 441] width 72 height 28
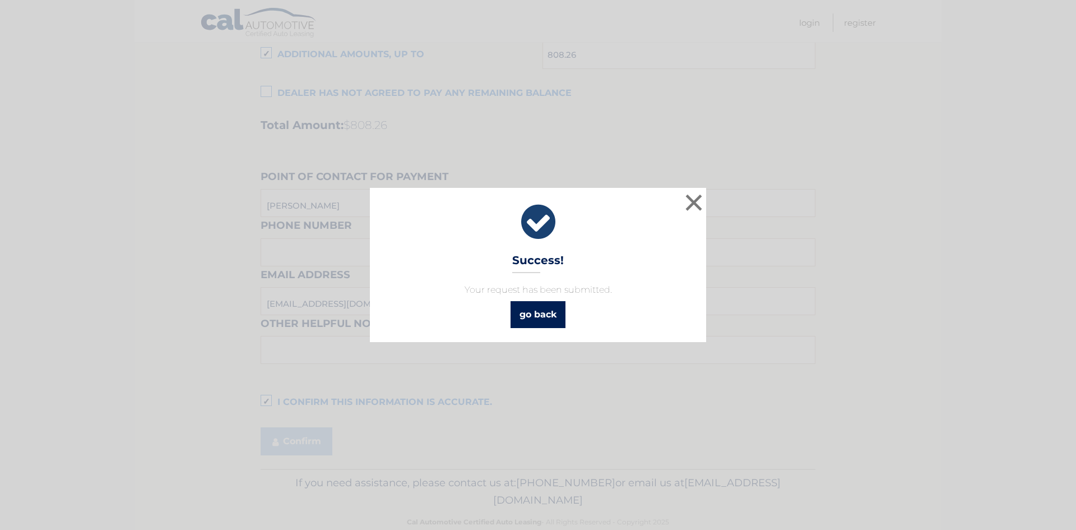
click at [557, 314] on link "go back" at bounding box center [538, 314] width 55 height 27
